Goal: Information Seeking & Learning: Understand process/instructions

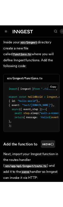
scroll to position [1515, 0]
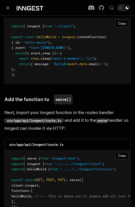
scroll to position [1020, 0]
